Goal: Information Seeking & Learning: Check status

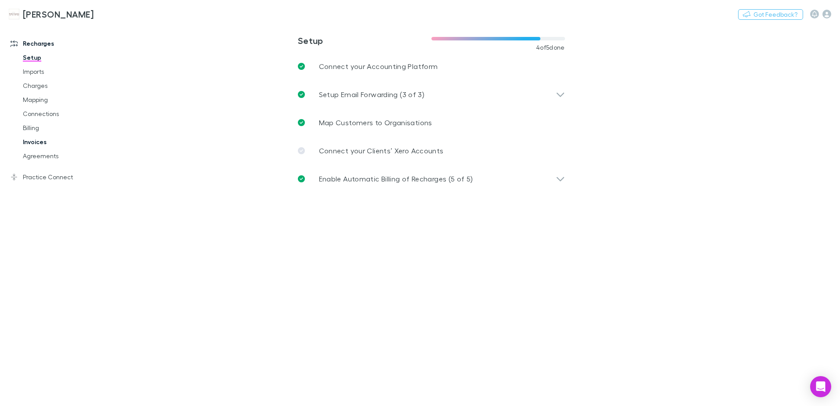
click at [48, 143] on link "Invoices" at bounding box center [66, 142] width 105 height 14
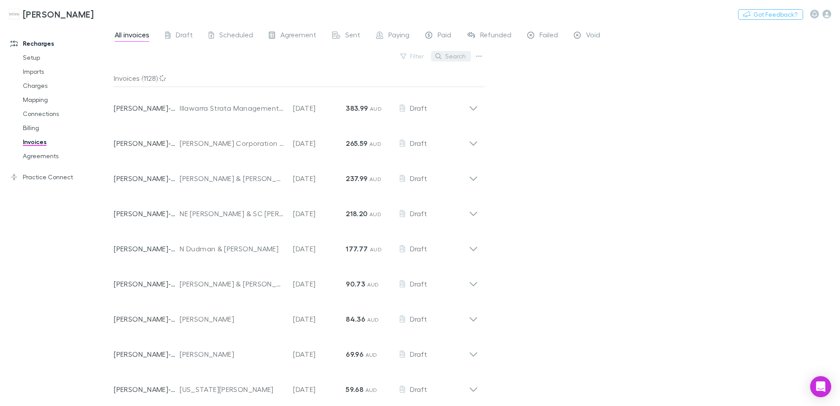
click at [448, 58] on button "Search" at bounding box center [451, 56] width 40 height 11
type input "*"
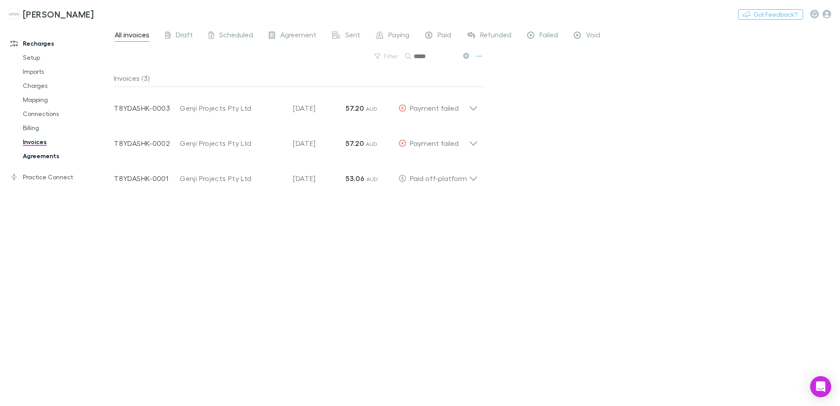
type input "*****"
click at [55, 154] on link "Agreements" at bounding box center [66, 156] width 105 height 14
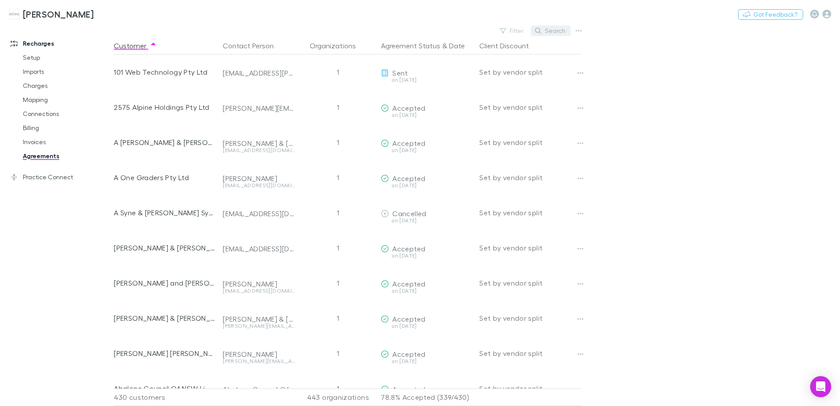
click at [553, 31] on button "Search" at bounding box center [551, 30] width 40 height 11
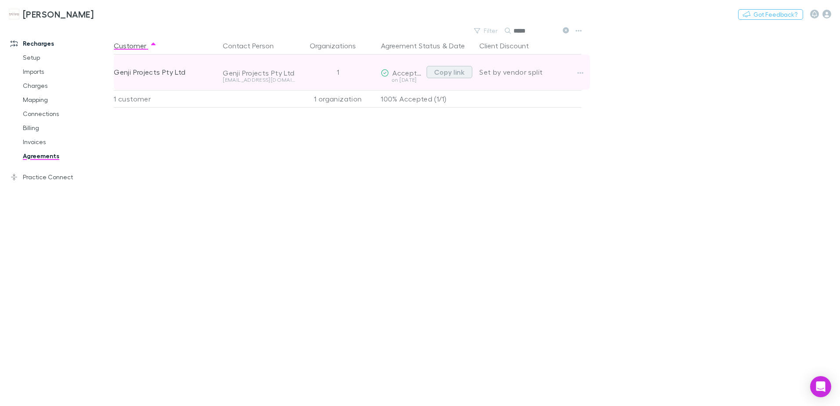
type input "*****"
click at [459, 67] on button "Copy link" at bounding box center [449, 72] width 46 height 12
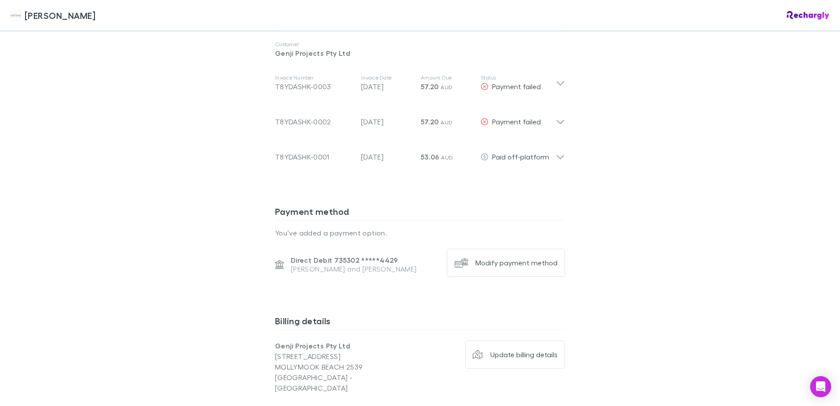
scroll to position [483, 0]
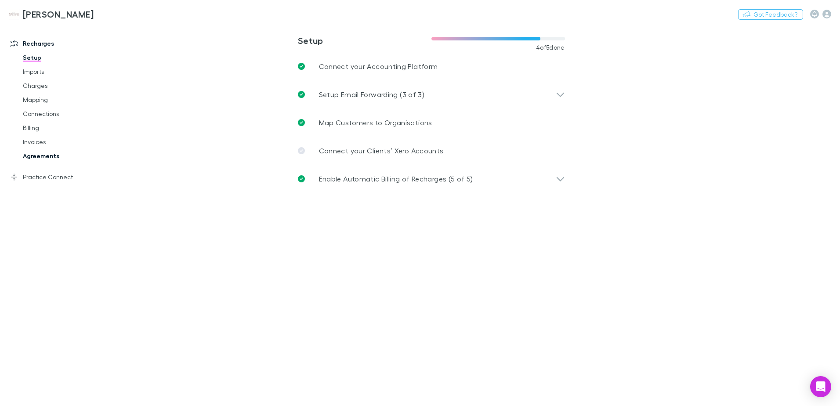
click at [42, 155] on link "Agreements" at bounding box center [66, 156] width 105 height 14
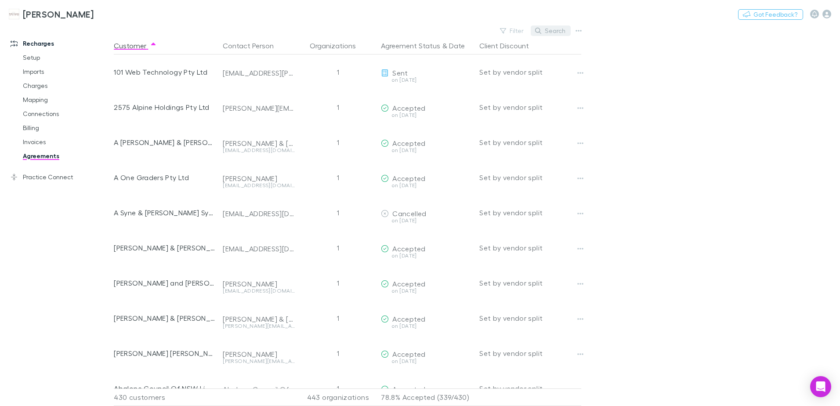
click at [541, 31] on icon "button" at bounding box center [538, 31] width 6 height 6
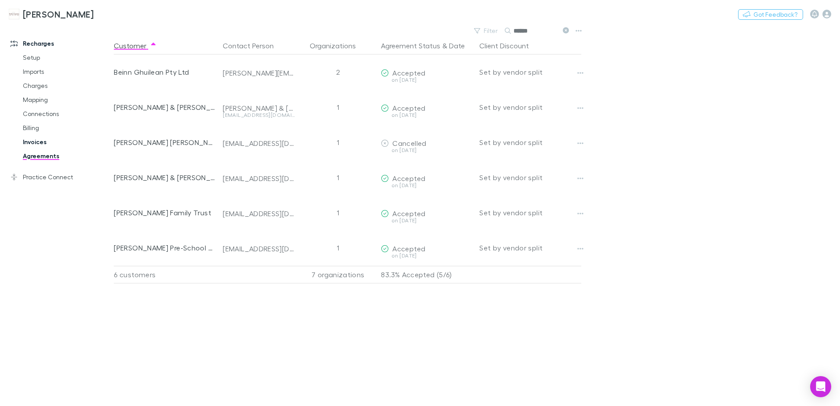
type input "******"
click at [23, 141] on link "Invoices" at bounding box center [66, 142] width 105 height 14
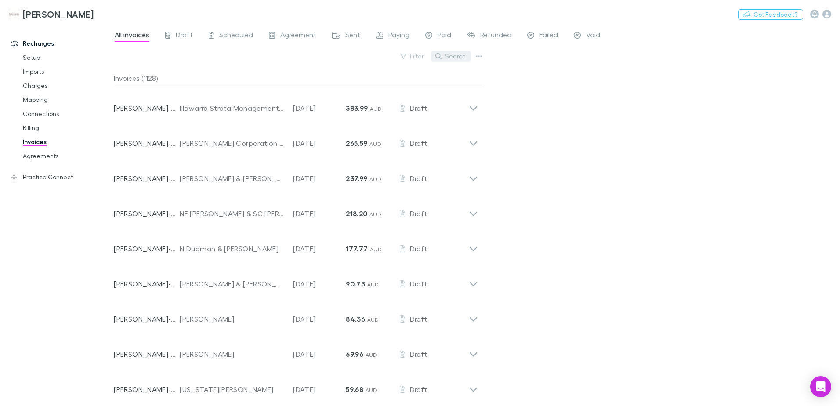
click at [457, 56] on button "Search" at bounding box center [451, 56] width 40 height 11
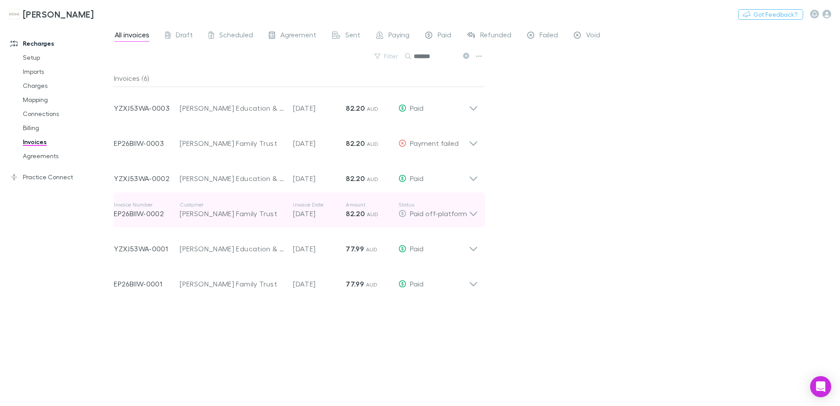
type input "*******"
click at [171, 217] on p "EP26BIIW-0002" at bounding box center [147, 213] width 66 height 11
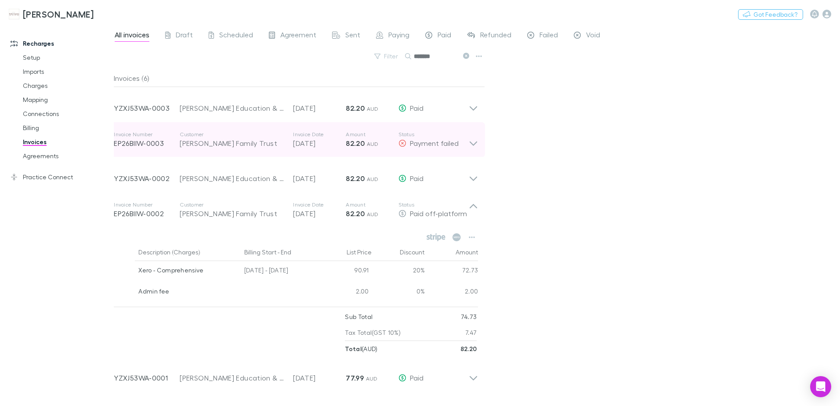
click at [201, 146] on div "[PERSON_NAME] Family Trust" at bounding box center [232, 143] width 105 height 11
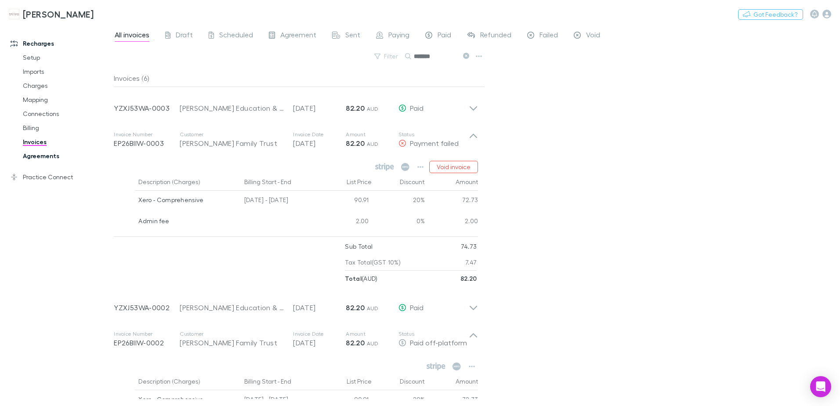
click at [53, 159] on link "Agreements" at bounding box center [66, 156] width 105 height 14
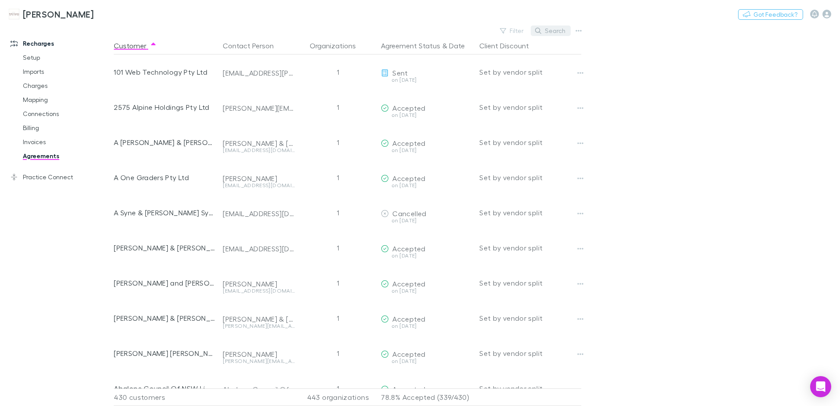
click at [536, 30] on icon "button" at bounding box center [538, 31] width 6 height 6
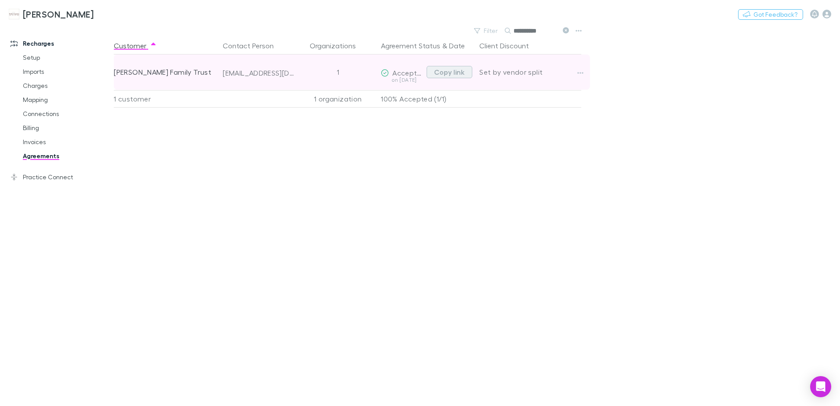
type input "**********"
click at [452, 74] on button "Copy link" at bounding box center [449, 72] width 46 height 12
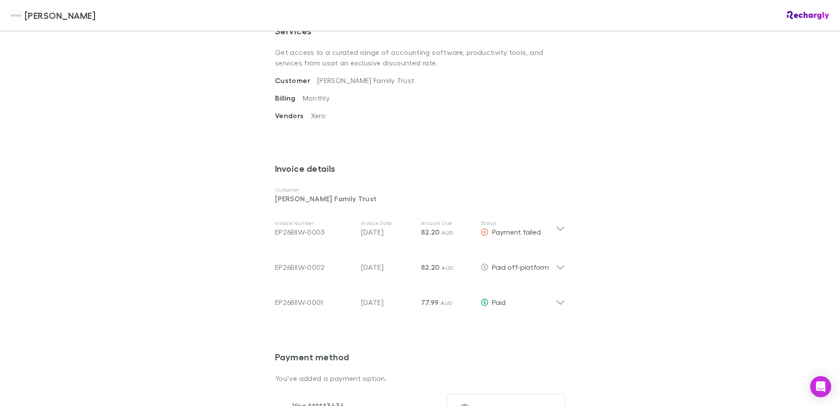
scroll to position [395, 0]
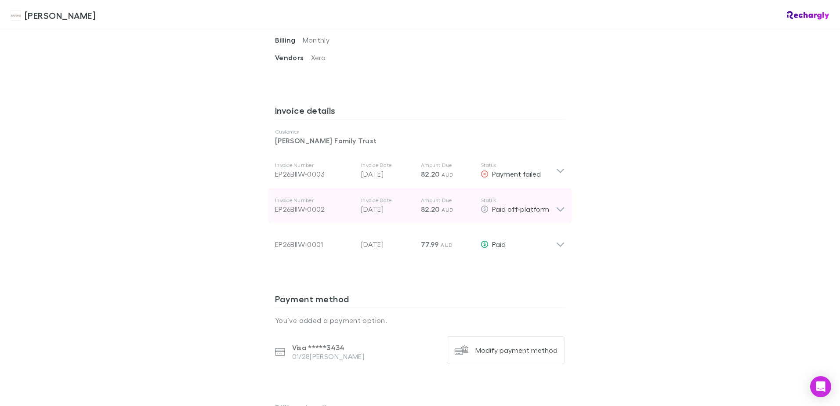
click at [556, 203] on icon at bounding box center [560, 206] width 9 height 18
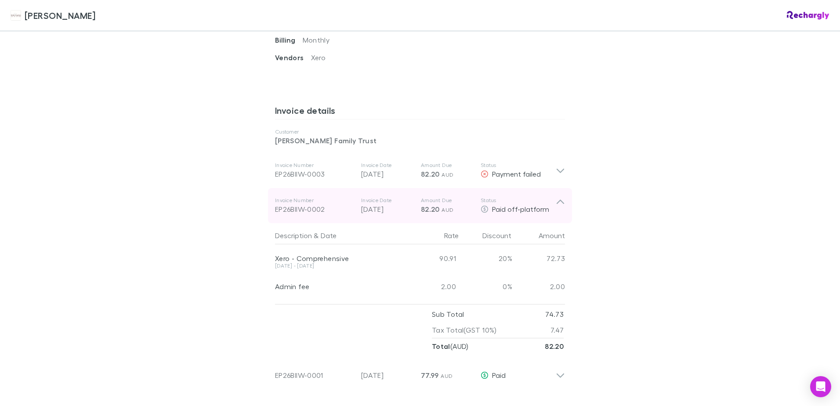
click at [556, 203] on icon at bounding box center [560, 206] width 9 height 18
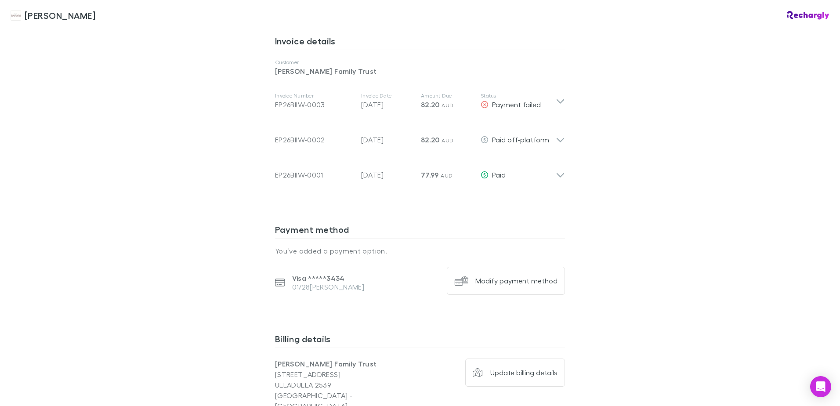
scroll to position [351, 0]
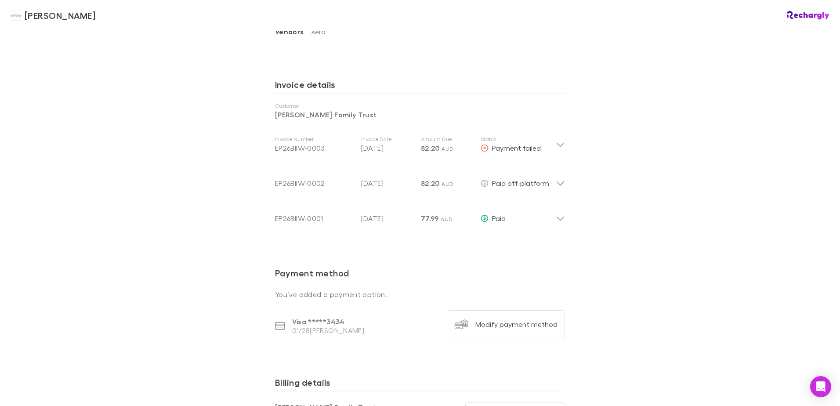
scroll to position [439, 0]
